Goal: Check status

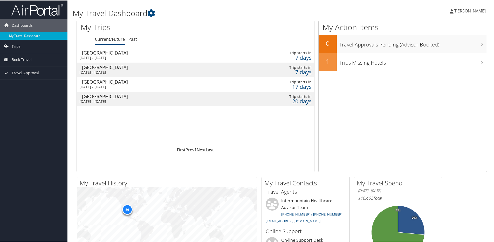
click at [94, 96] on div "[GEOGRAPHIC_DATA]" at bounding box center [156, 95] width 149 height 5
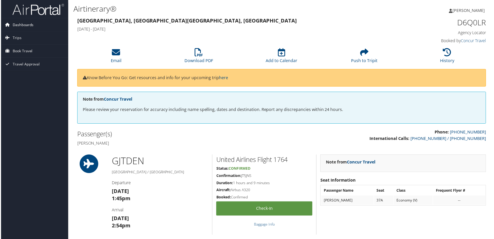
click at [19, 24] on span "Dashboards" at bounding box center [22, 24] width 21 height 13
